Goal: Find specific fact: Find specific fact

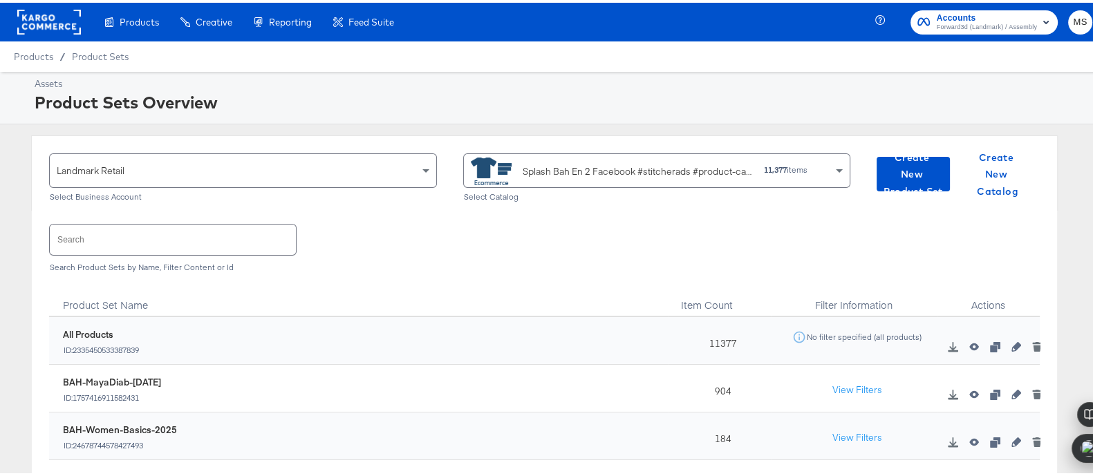
click at [620, 165] on div "Splash Bah En 2 Facebook #stitcherads #product-catalog #keep" at bounding box center [637, 169] width 231 height 15
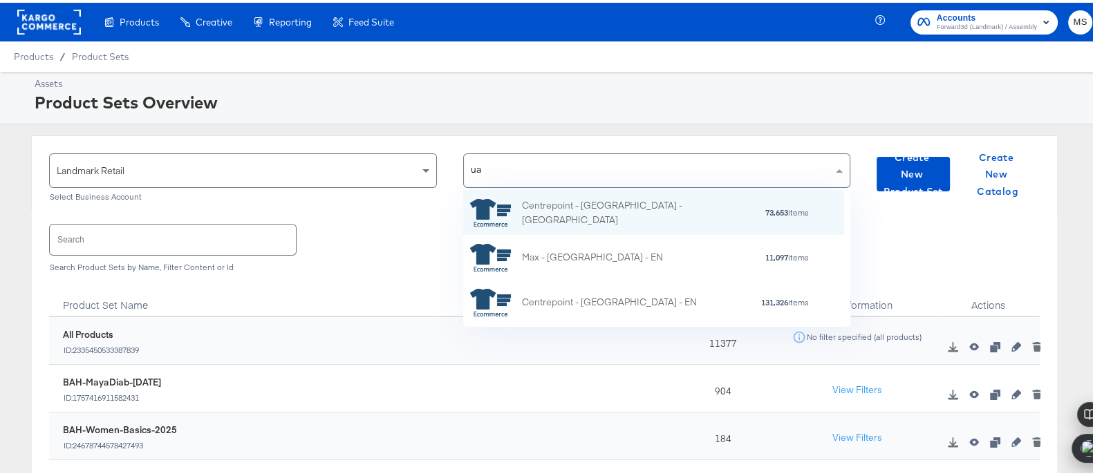
type input "uae"
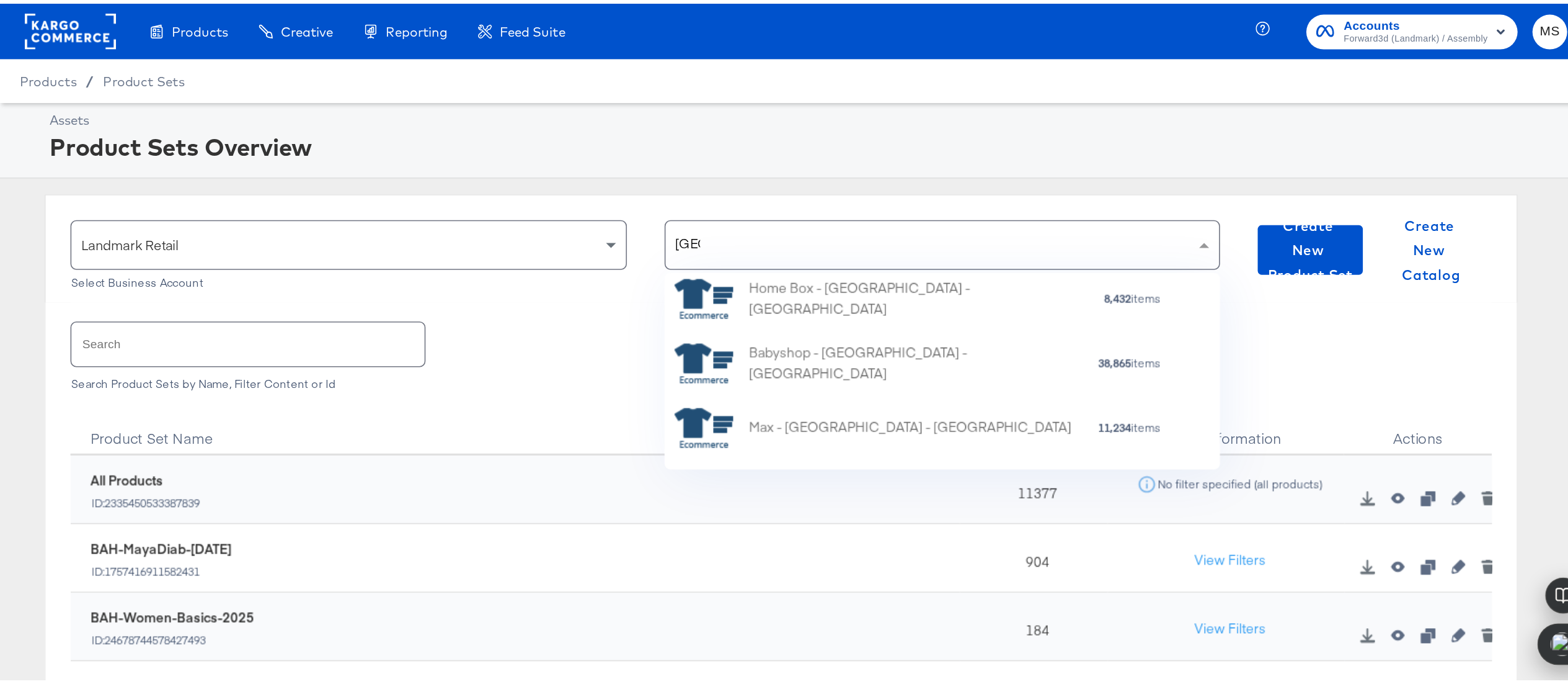
scroll to position [405, 0]
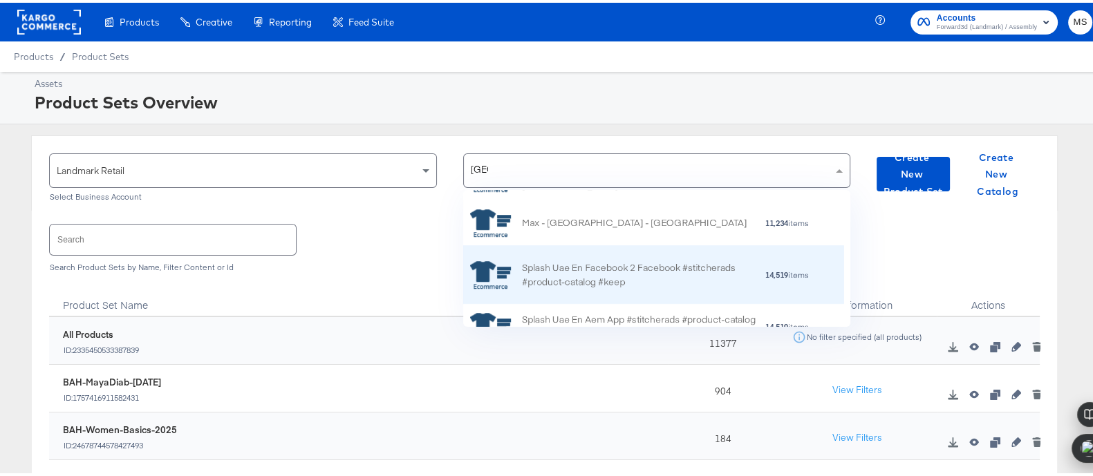
click at [626, 270] on div "Splash Uae En Facebook 2 Facebook #stitcherads #product-catalog #keep" at bounding box center [643, 272] width 242 height 29
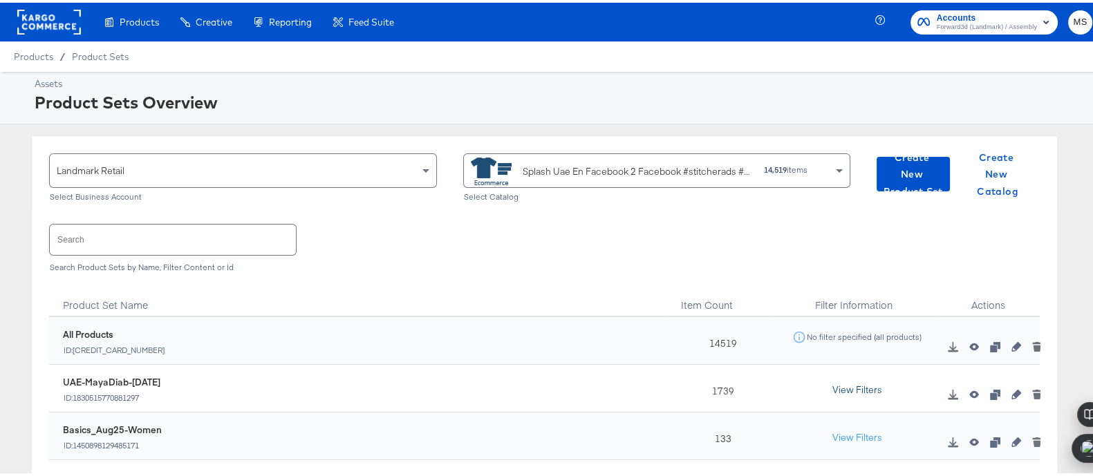
click at [854, 392] on button "View Filters" at bounding box center [856, 387] width 69 height 25
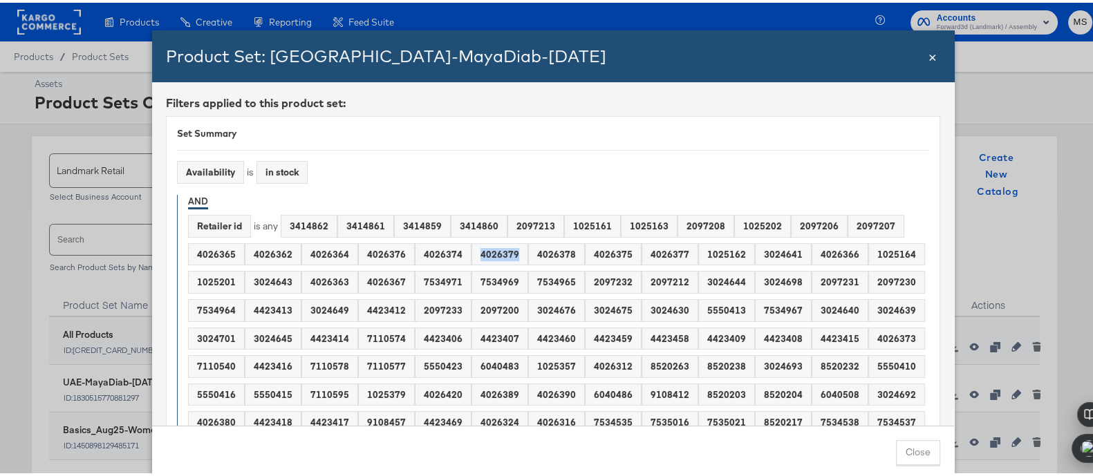
drag, startPoint x: 480, startPoint y: 252, endPoint x: 501, endPoint y: 254, distance: 20.8
click at [501, 254] on div "4026379" at bounding box center [499, 251] width 55 height 21
copy div "4026379"
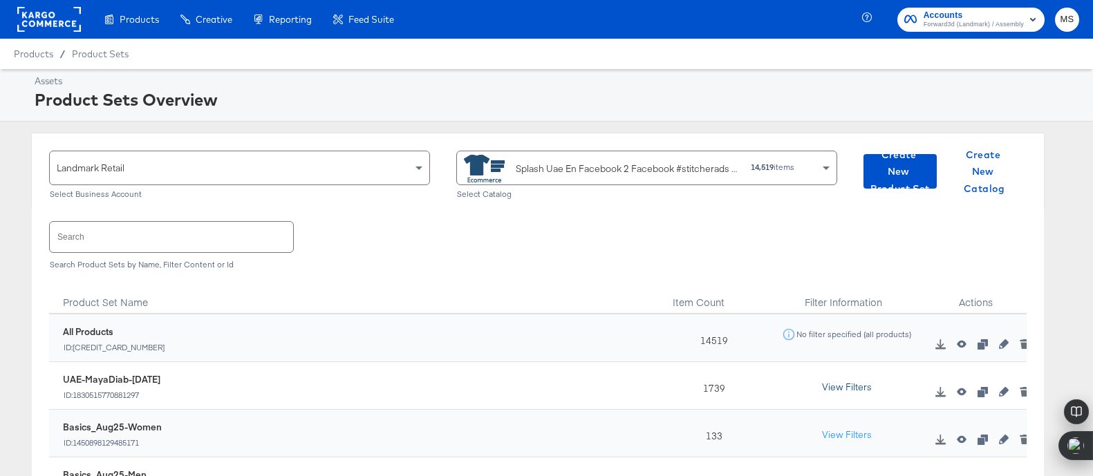
click at [836, 386] on button "View Filters" at bounding box center [846, 387] width 69 height 25
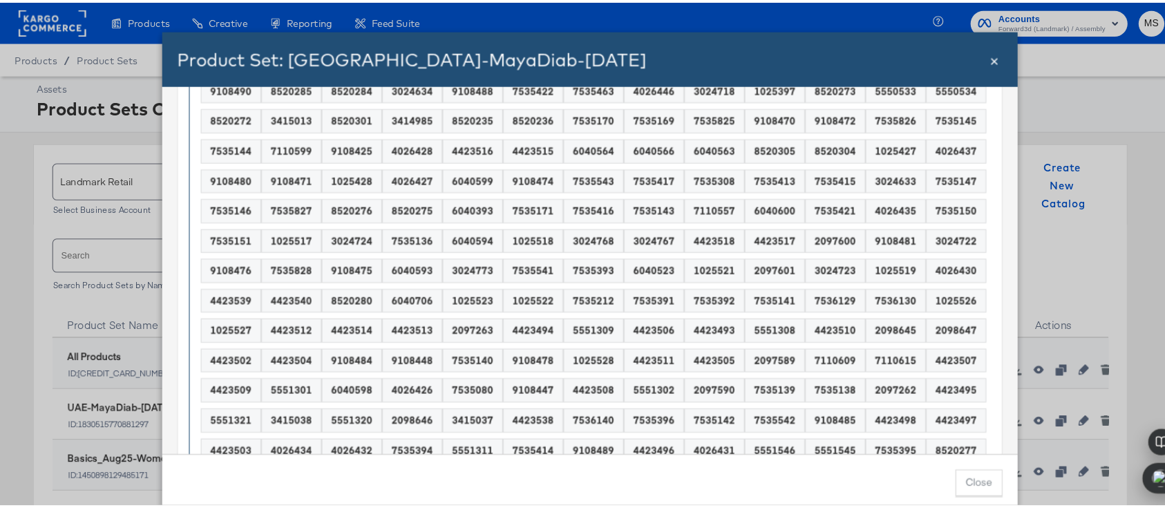
scroll to position [2505, 0]
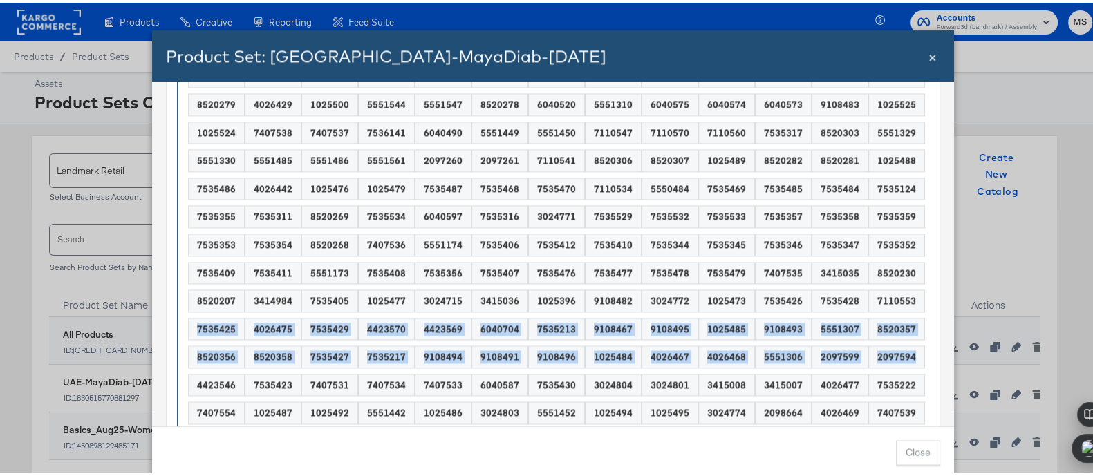
drag, startPoint x: 922, startPoint y: 320, endPoint x: 912, endPoint y: 265, distance: 55.4
click at [912, 265] on div "Retailer id is any 3414862 3414861 3414859 3414860 2097213 1025161 1025163 2097…" at bounding box center [558, 455] width 741 height 5494
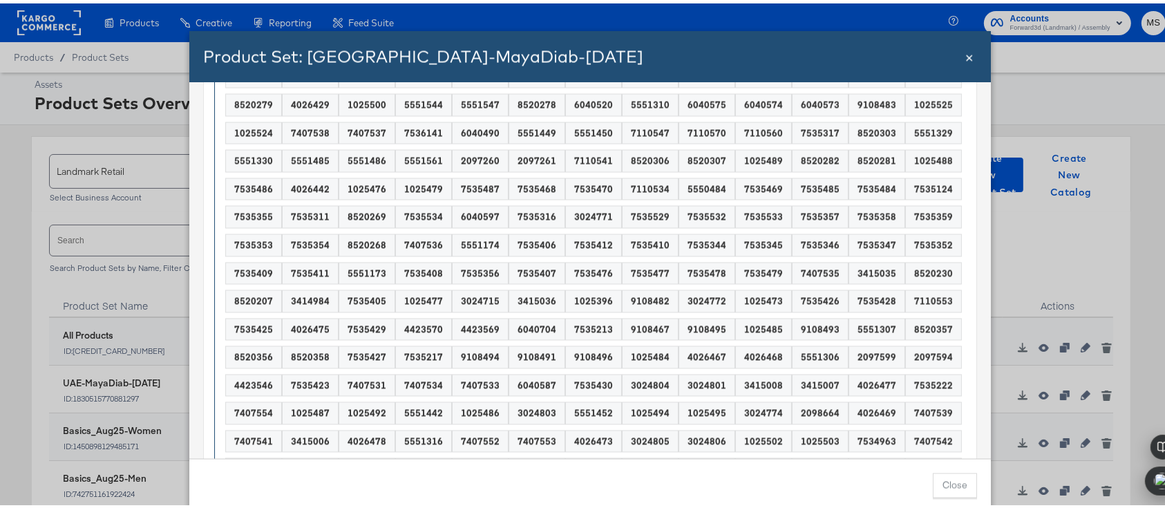
drag, startPoint x: 962, startPoint y: 437, endPoint x: 948, endPoint y: 458, distance: 25.9
click at [948, 459] on div "Product Set: [GEOGRAPHIC_DATA]-MayaDiab-[DATE] Close × Filters applied to this …" at bounding box center [590, 268] width 802 height 480
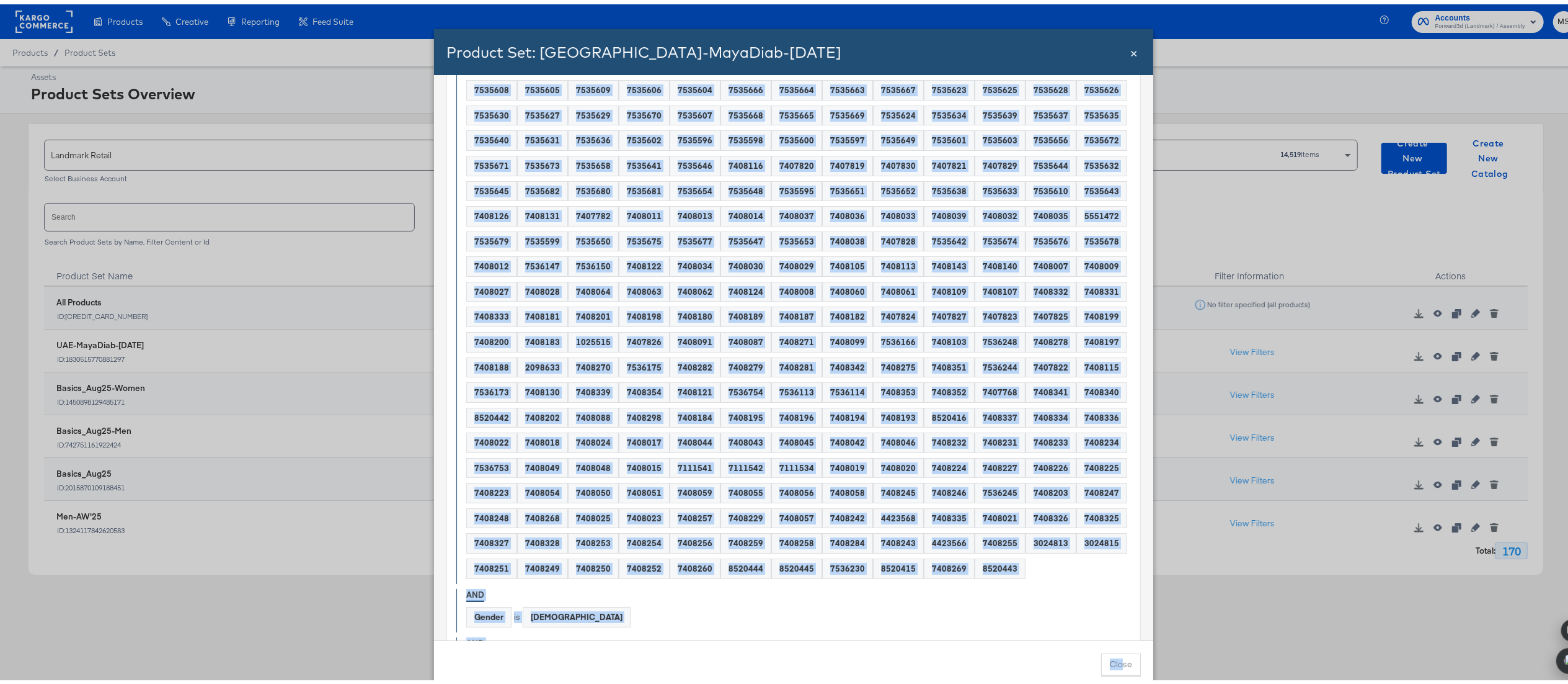
scroll to position [4722, 0]
